Goal: Task Accomplishment & Management: Use online tool/utility

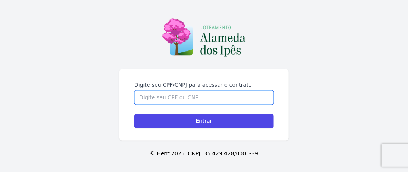
click at [234, 98] on input "Digite seu CPF/CNPJ para acessar o contrato" at bounding box center [203, 97] width 139 height 14
type input "0"
type input "44764197472"
click at [134, 114] on input "Entrar" at bounding box center [203, 121] width 139 height 15
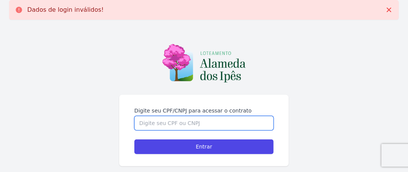
click at [194, 126] on input "Digite seu CPF/CNPJ para acessar o contrato" at bounding box center [203, 123] width 139 height 14
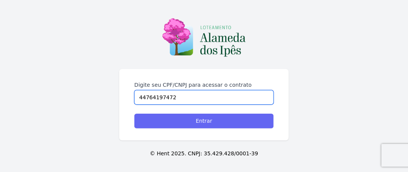
type input "44764197472"
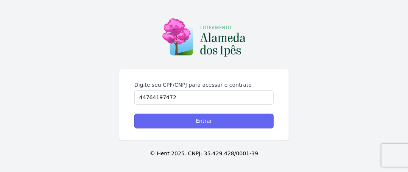
click at [203, 120] on input "Entrar" at bounding box center [203, 121] width 139 height 15
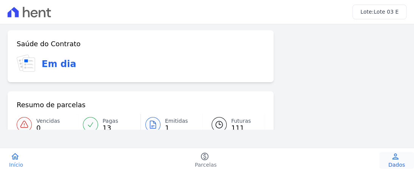
click at [398, 163] on span "Dados" at bounding box center [396, 165] width 17 height 8
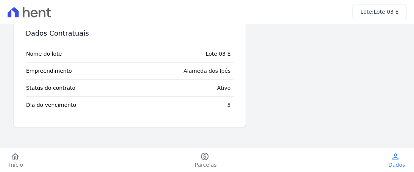
scroll to position [174, 0]
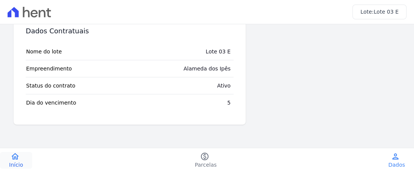
click at [15, 163] on span "Início" at bounding box center [16, 165] width 14 height 8
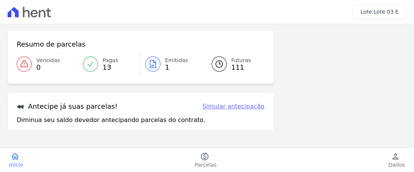
scroll to position [76, 0]
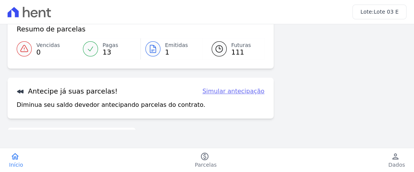
click at [237, 92] on link "Simular antecipação" at bounding box center [233, 91] width 62 height 9
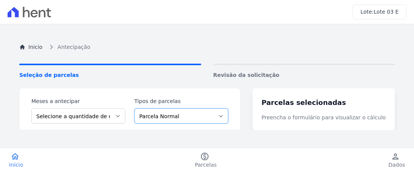
click at [228, 114] on select "Parcela Normal" at bounding box center [181, 115] width 94 height 15
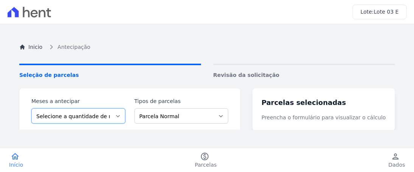
click at [123, 115] on select "Selecione a quantidade de meses a antecipar 1 2 3 4 5 6 7 8 9 10 11 12 13 14 15…" at bounding box center [78, 115] width 94 height 15
select select "110"
click at [31, 108] on select "Selecione a quantidade de meses a antecipar 1 2 3 4 5 6 7 8 9 10 11 12 13 14 15…" at bounding box center [78, 115] width 94 height 15
click at [121, 123] on select "Selecione a quantidade de meses a antecipar 1 2 3 4 5 6 7 8 9 10 11 12 13 14 15…" at bounding box center [78, 115] width 94 height 15
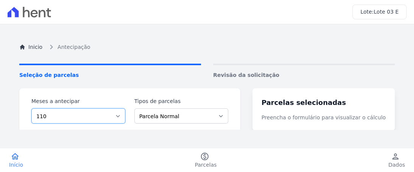
click at [121, 123] on select "Selecione a quantidade de meses a antecipar 1 2 3 4 5 6 7 8 9 10 11 12 13 14 15…" at bounding box center [78, 115] width 94 height 15
click at [31, 108] on select "Selecione a quantidade de meses a antecipar 1 2 3 4 5 6 7 8 9 10 11 12 13 14 15…" at bounding box center [78, 115] width 94 height 15
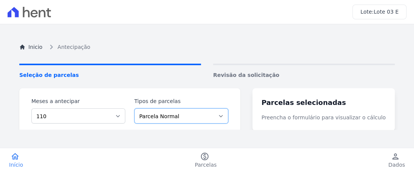
click at [228, 115] on select "Parcela Normal" at bounding box center [181, 115] width 94 height 15
click at [307, 119] on p "Preencha o formulário para visualizar o cálculo" at bounding box center [324, 118] width 124 height 8
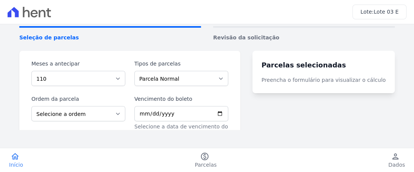
scroll to position [61, 0]
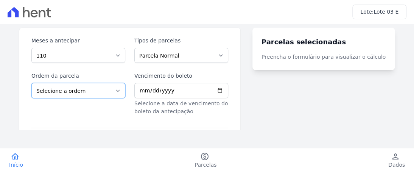
click at [123, 90] on select "Selecione a ordem Últimas parcelas Primeiras parcelas" at bounding box center [78, 90] width 94 height 15
select select "ending"
click at [31, 83] on select "Selecione a ordem Últimas parcelas Primeiras parcelas" at bounding box center [78, 90] width 94 height 15
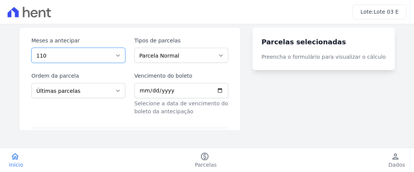
click at [123, 54] on select "Selecione a quantidade de meses a antecipar 1 2 3 4 5 6 7 8 9 10 11 12 13 14 15…" at bounding box center [78, 55] width 94 height 15
select select "5"
click at [31, 48] on select "Selecione a quantidade de meses a antecipar 1 2 3 4 5 6 7 8 9 10 11 12 13 14 15…" at bounding box center [78, 55] width 94 height 15
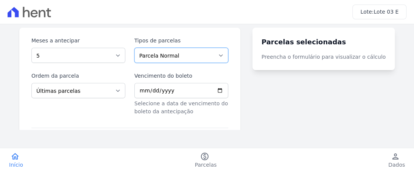
click at [228, 53] on select "Parcela Normal" at bounding box center [181, 55] width 94 height 15
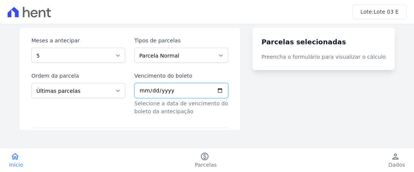
click at [228, 89] on input "Vencimento do boleto" at bounding box center [181, 90] width 94 height 15
click at [277, 102] on turbo-frame "Parcelas selecionadas Preencha o formulário para visualizar o cálculo" at bounding box center [323, 94] width 142 height 133
click at [228, 89] on input "Vencimento do boleto" at bounding box center [181, 90] width 94 height 15
type input "2025-09-05"
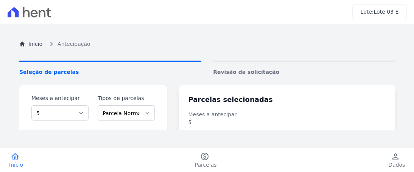
scroll to position [0, 0]
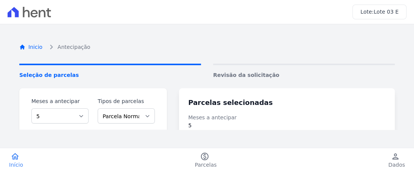
click at [33, 44] on link "Inicio" at bounding box center [30, 47] width 23 height 8
